Goal: Information Seeking & Learning: Learn about a topic

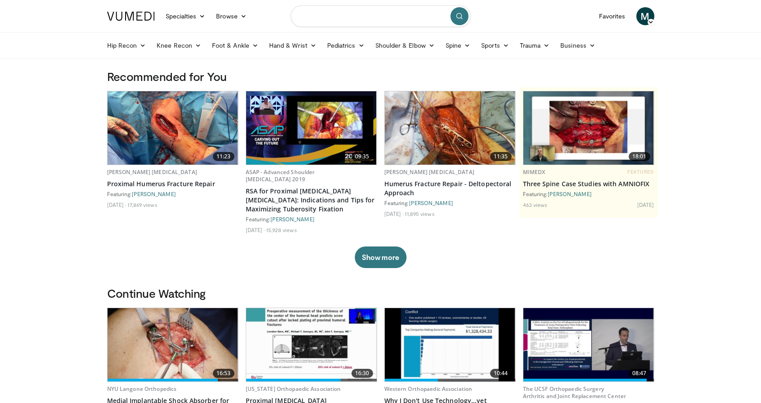
click at [336, 20] on input "Search topics, interventions" at bounding box center [381, 16] width 180 height 22
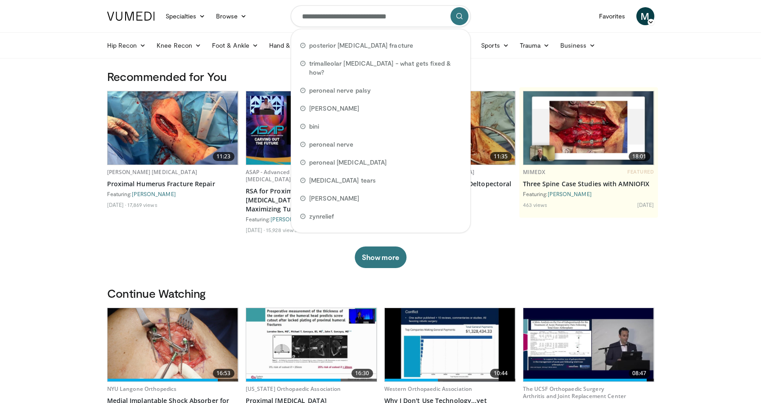
type input "**********"
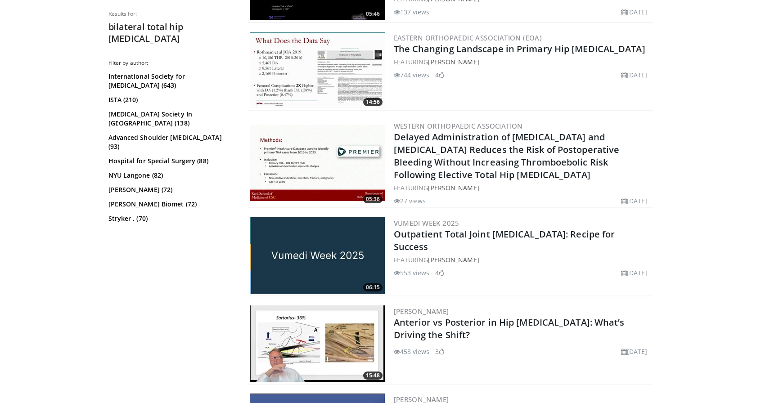
scroll to position [1583, 0]
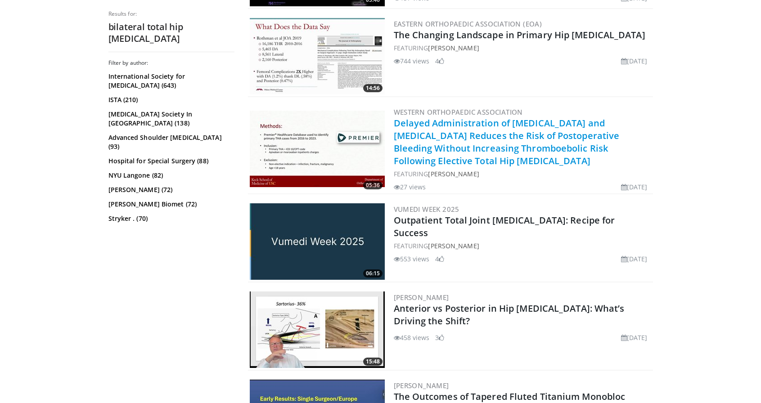
click at [479, 125] on link "Delayed Administration of Apixaban and Rivaroxaban Reduces the Risk of Postoper…" at bounding box center [507, 142] width 226 height 50
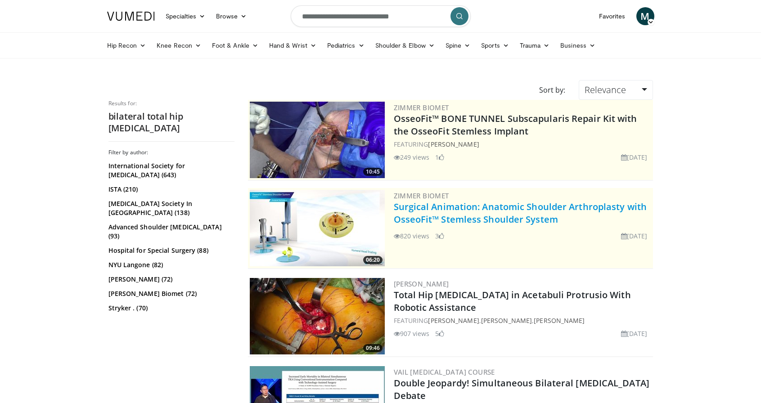
scroll to position [0, 0]
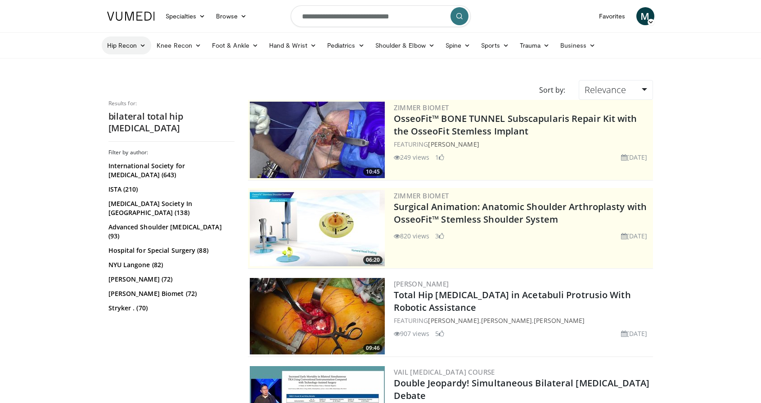
click at [140, 46] on icon at bounding box center [143, 45] width 6 height 6
click at [135, 66] on link "Hip Arthroplasty" at bounding box center [155, 66] width 107 height 14
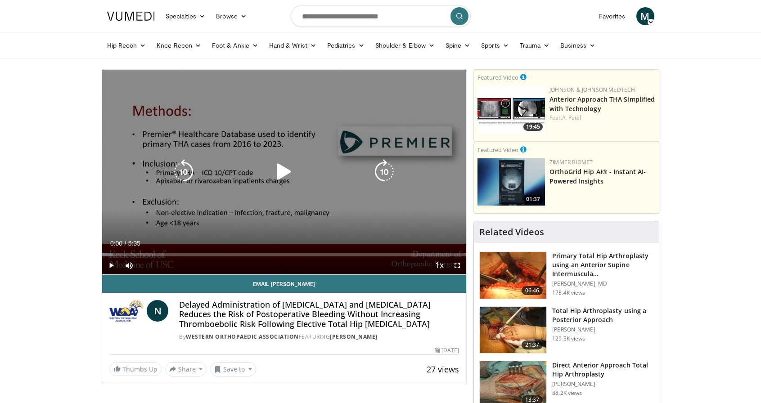
click at [284, 165] on icon "Video Player" at bounding box center [283, 171] width 25 height 25
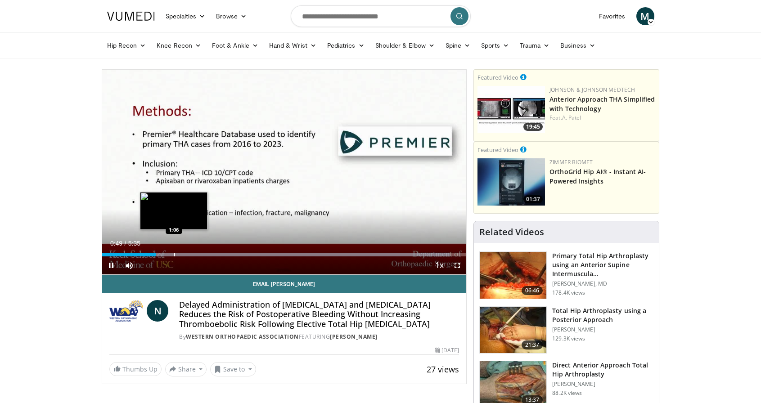
click at [174, 255] on div "Progress Bar" at bounding box center [174, 255] width 1 height 4
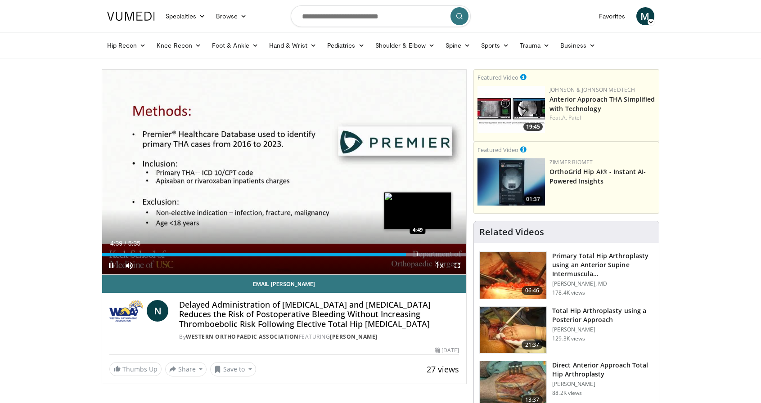
click at [418, 256] on div "Progress Bar" at bounding box center [417, 255] width 1 height 4
